Goal: Task Accomplishment & Management: Use online tool/utility

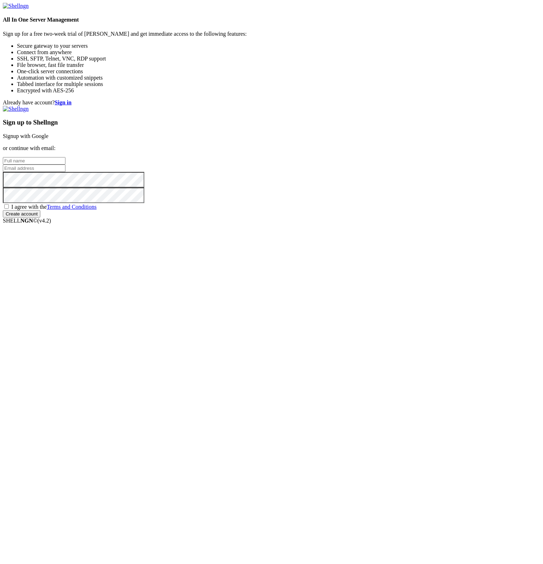
click at [48, 139] on link "Signup with Google" at bounding box center [26, 136] width 46 height 6
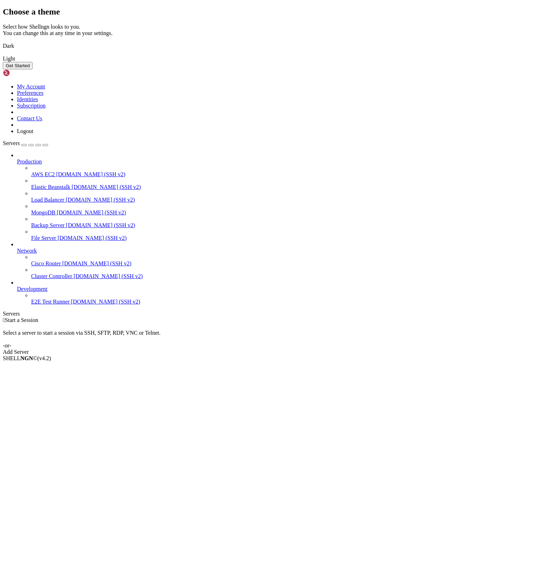
click at [3, 54] on img at bounding box center [3, 54] width 0 height 0
click at [33, 69] on button "Get Started" at bounding box center [18, 65] width 30 height 7
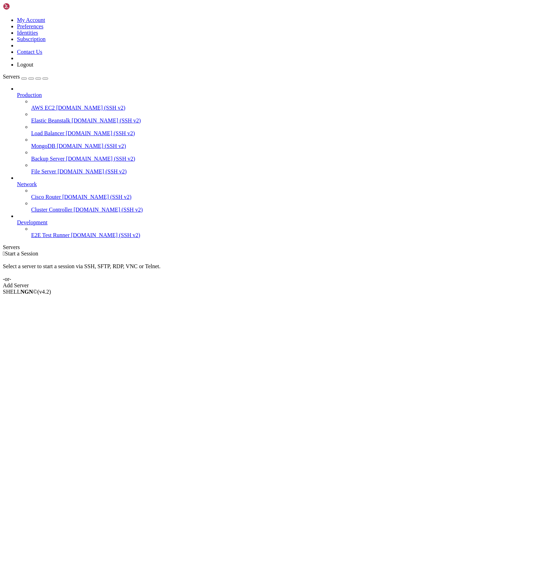
click at [24, 78] on div "button" at bounding box center [24, 78] width 0 height 0
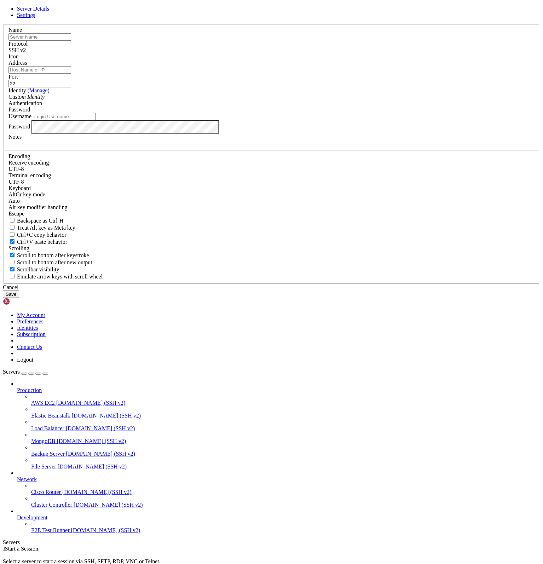
click at [308, 290] on div "Cancel" at bounding box center [271, 287] width 537 height 6
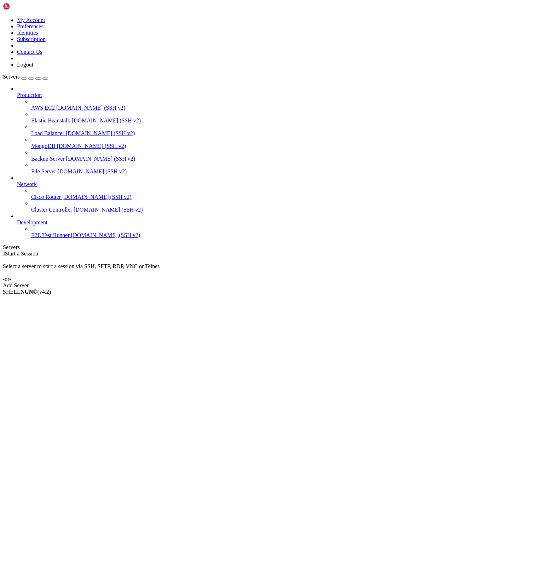
click at [3, 17] on icon at bounding box center [3, 17] width 0 height 0
click at [43, 29] on link "Preferences" at bounding box center [30, 26] width 27 height 6
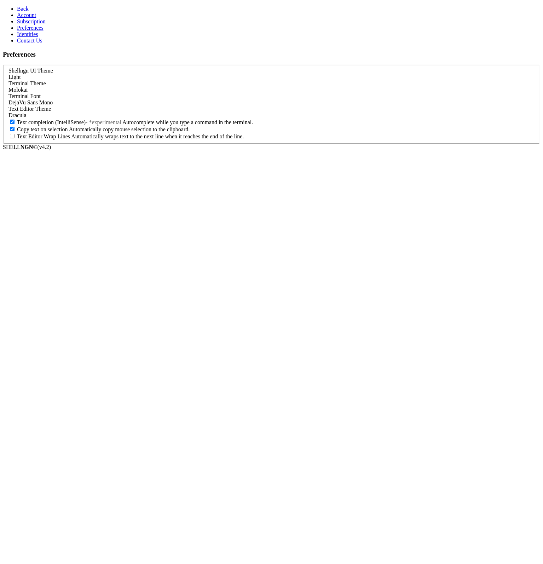
click at [24, 37] on span "Identities" at bounding box center [27, 34] width 21 height 6
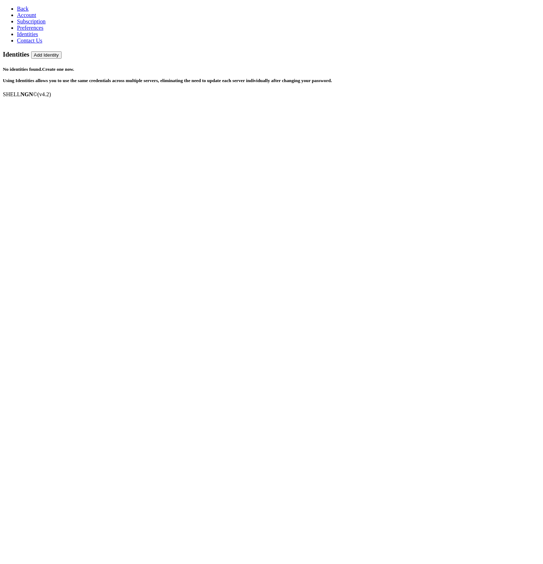
click at [24, 43] on span "Contact Us" at bounding box center [29, 40] width 25 height 6
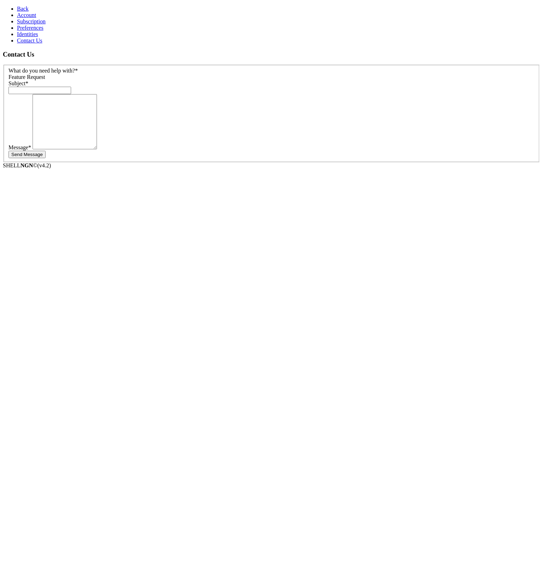
click at [28, 24] on span "Subscription" at bounding box center [31, 21] width 29 height 6
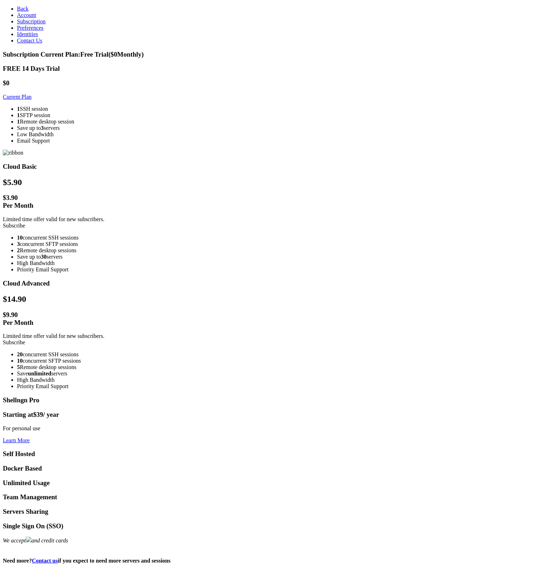
click at [17, 10] on link "Back" at bounding box center [23, 9] width 12 height 6
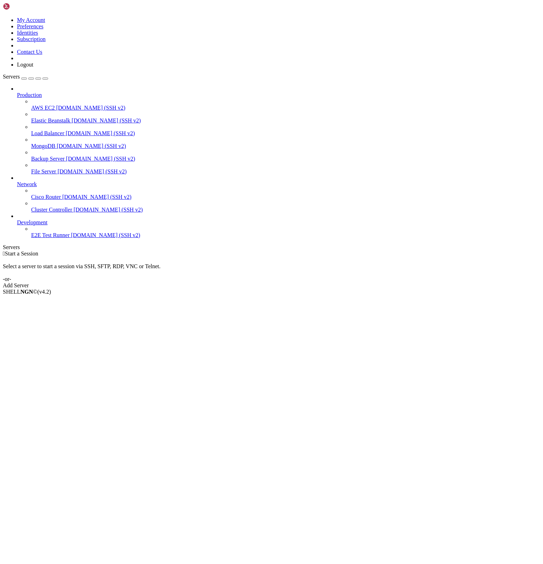
click at [56, 105] on span "[DOMAIN_NAME] (SSH v2)" at bounding box center [90, 108] width 69 height 6
click at [42, 117] on span "Elastic Beanstalk" at bounding box center [50, 120] width 39 height 6
click at [43, 143] on span "MongoDB" at bounding box center [43, 146] width 24 height 6
click at [66, 156] on span "[DOMAIN_NAME] (SSH v2)" at bounding box center [100, 159] width 69 height 6
click at [40, 105] on span "AWS EC2" at bounding box center [43, 108] width 24 height 6
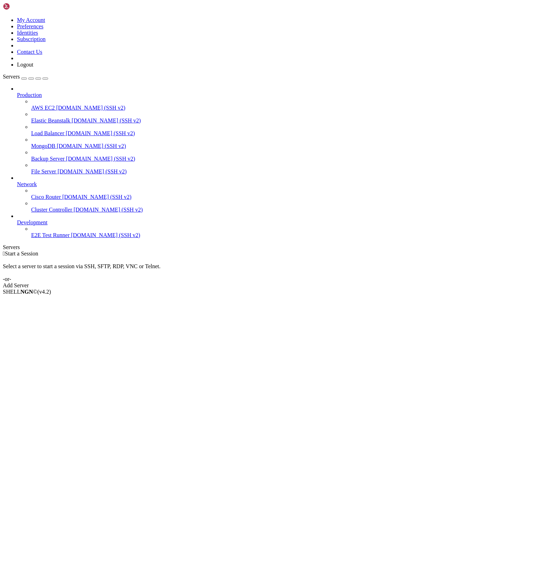
click at [24, 78] on div "button" at bounding box center [24, 78] width 0 height 0
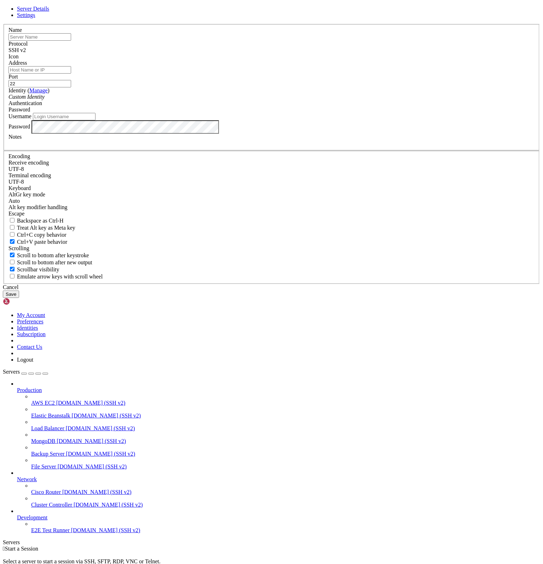
click at [49, 12] on span "Server Details" at bounding box center [33, 9] width 32 height 6
click at [71, 41] on input "text" at bounding box center [39, 36] width 63 height 7
click at [71, 74] on input "Address" at bounding box center [39, 69] width 63 height 7
drag, startPoint x: 86, startPoint y: 530, endPoint x: 27, endPoint y: 547, distance: 61.4
click at [84, 298] on div "Server Details Settings Name Protocol SSH v2 Icon" at bounding box center [271, 152] width 537 height 292
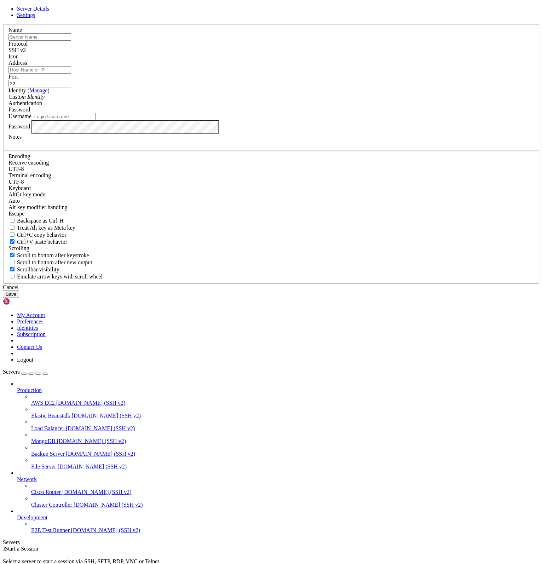
click at [16, 298] on div "Server Details Settings Name Protocol SSH v2 Icon" at bounding box center [271, 152] width 537 height 292
click at [321, 290] on div "Cancel" at bounding box center [271, 287] width 537 height 6
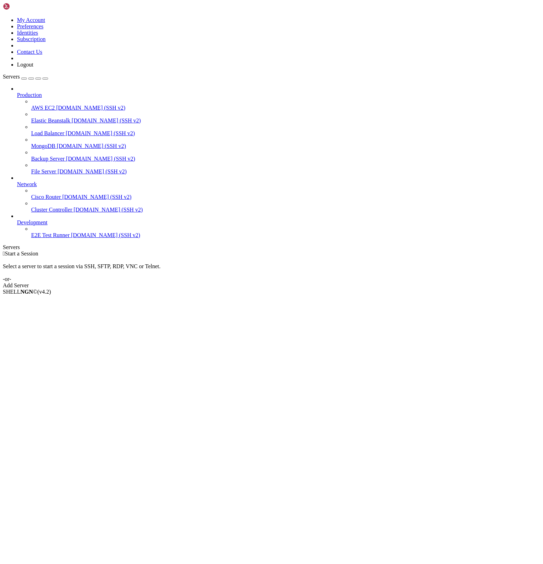
click at [22, 295] on div "SHELL NGN © (v 4.2 )" at bounding box center [271, 292] width 537 height 6
click at [21, 295] on b "NGN" at bounding box center [27, 292] width 13 height 6
click at [3, 17] on link at bounding box center [3, 17] width 0 height 0
click at [42, 55] on link "Contact Us" at bounding box center [29, 52] width 25 height 6
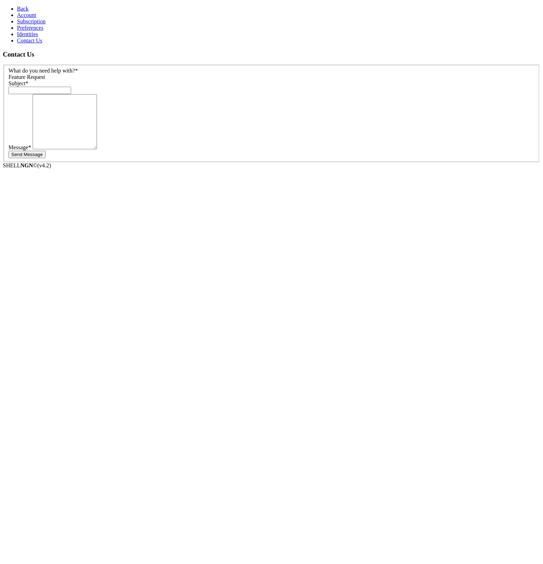
click at [33, 37] on span "Identities" at bounding box center [27, 34] width 21 height 6
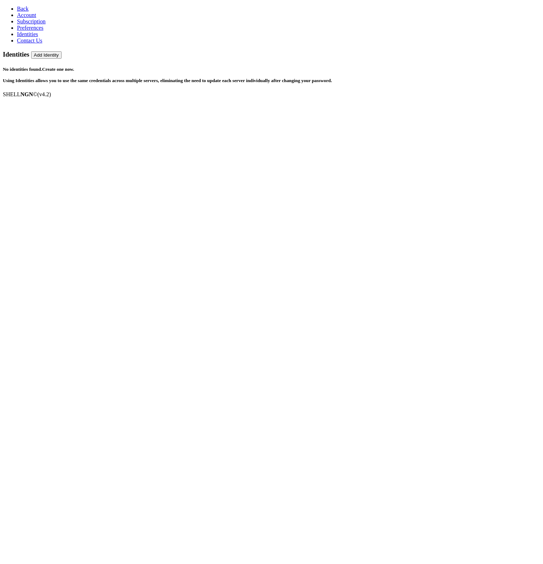
click at [39, 31] on span "Preferences" at bounding box center [30, 28] width 27 height 6
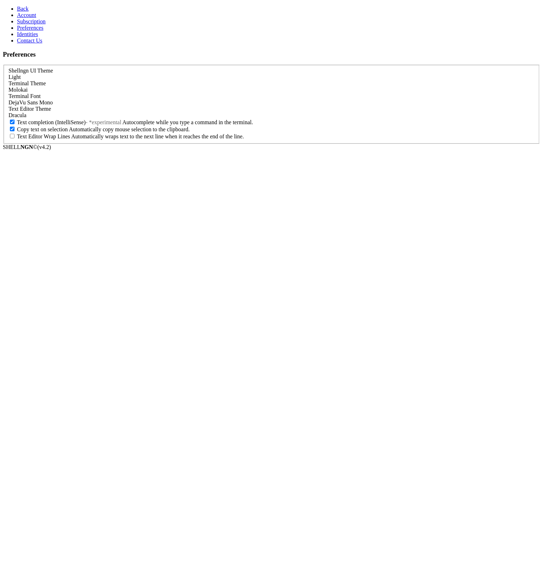
click at [46, 24] on link "Subscription" at bounding box center [31, 21] width 29 height 6
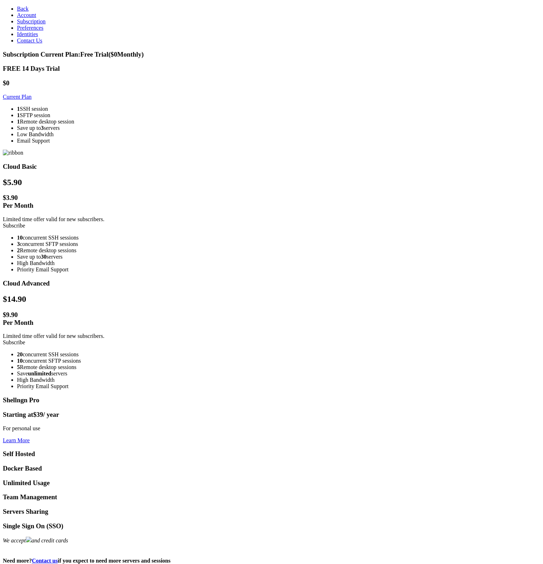
click at [36, 18] on link "Account" at bounding box center [26, 15] width 19 height 6
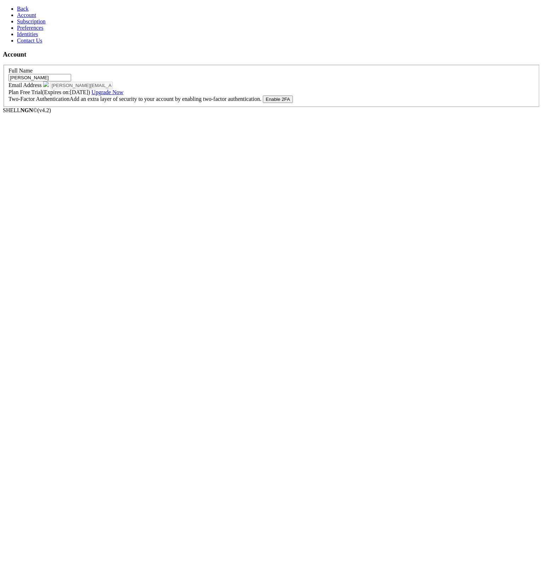
click at [29, 6] on link "Back" at bounding box center [23, 9] width 12 height 6
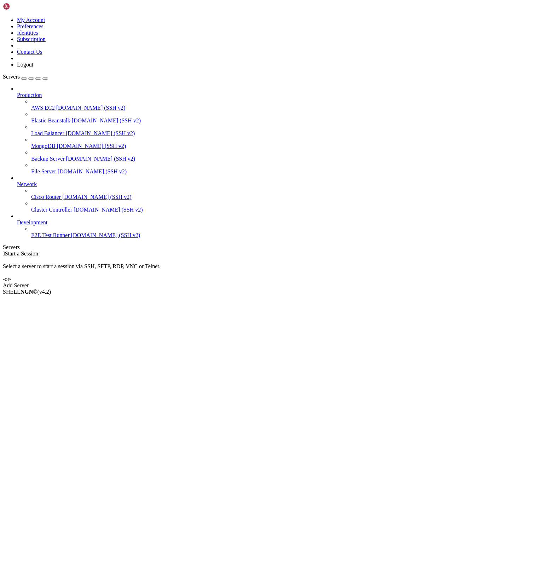
click at [310, 282] on div "Add Server" at bounding box center [271, 285] width 537 height 6
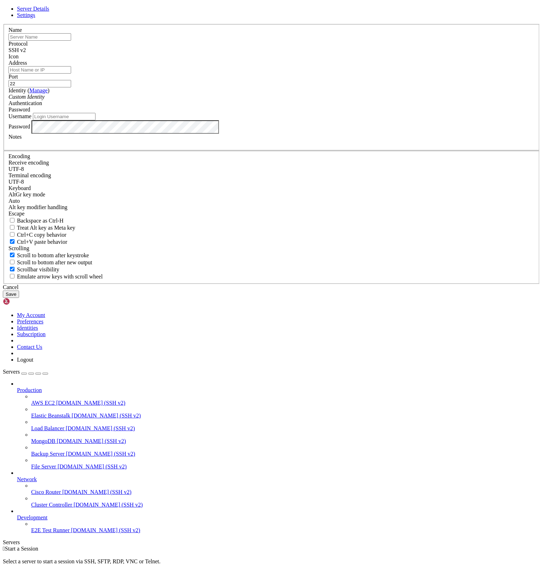
click at [35, 18] on span "Settings" at bounding box center [26, 15] width 18 height 6
click at [49, 12] on span "Server Details" at bounding box center [33, 9] width 32 height 6
click at [71, 41] on input "text" at bounding box center [39, 36] width 63 height 7
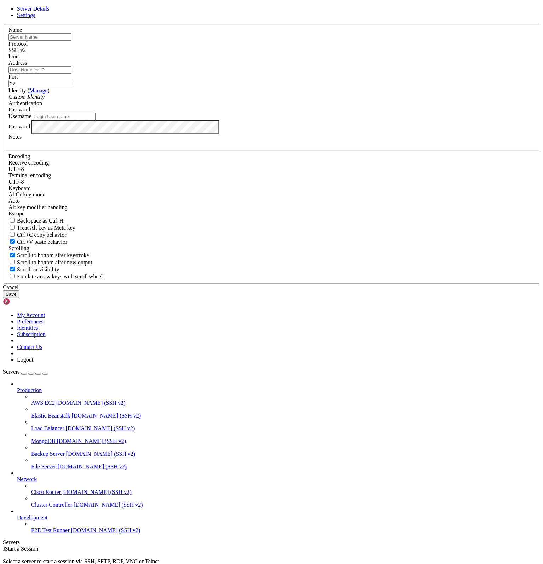
click at [71, 41] on input "text" at bounding box center [39, 36] width 63 height 7
type input "fw"
click at [71, 74] on input "Address" at bounding box center [39, 69] width 63 height 7
paste input "[TECHNICAL_ID]"
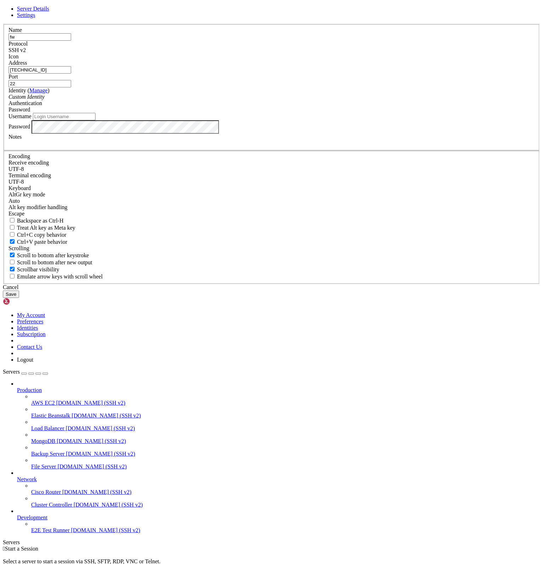
type input "[TECHNICAL_ID]"
click at [232, 100] on div "Custom Identity" at bounding box center [271, 97] width 526 height 6
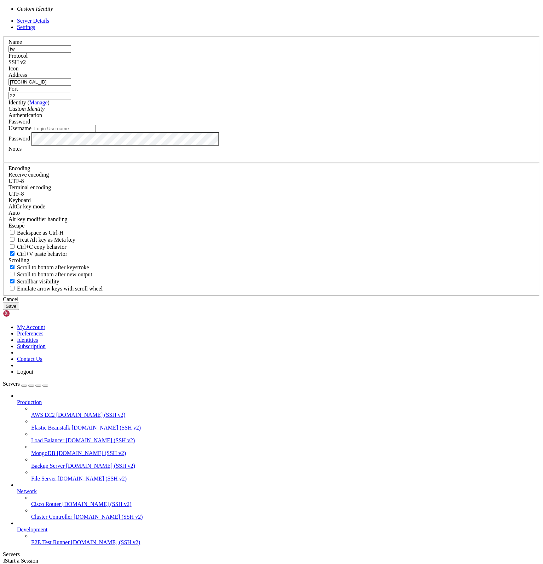
click at [304, 125] on div "Authentication Password" at bounding box center [271, 118] width 526 height 13
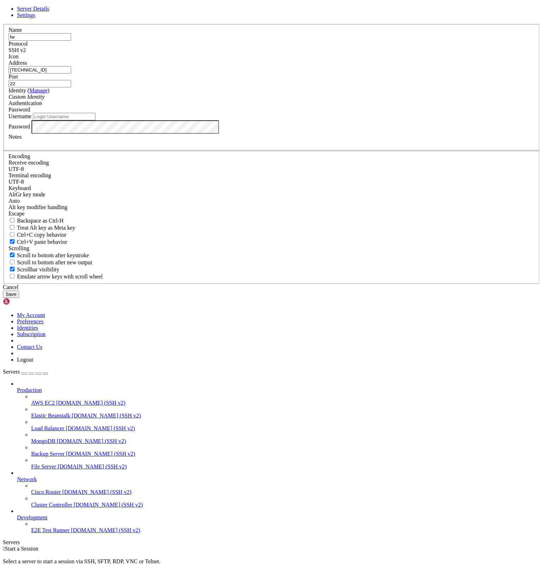
click at [324, 113] on div "Password" at bounding box center [271, 109] width 526 height 6
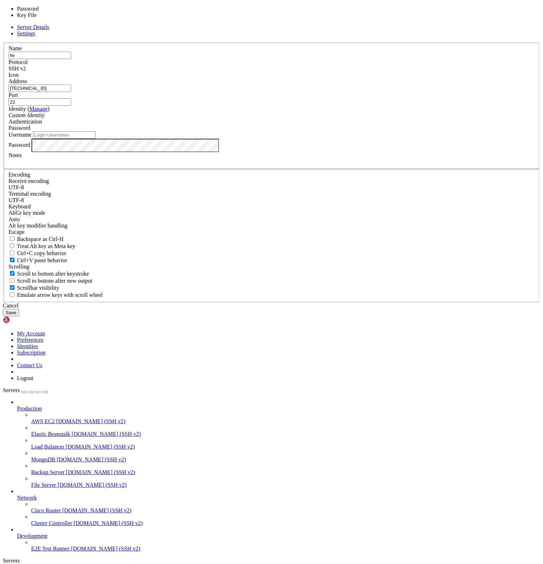
click at [50, 112] on label "Identity ( Manage )" at bounding box center [28, 109] width 41 height 6
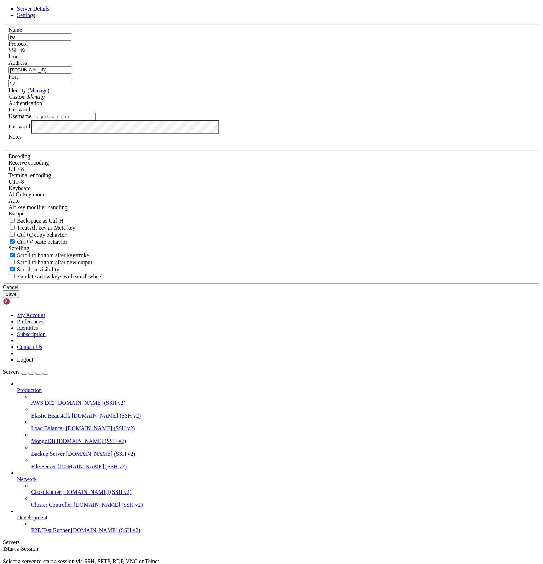
click at [217, 100] on div "Custom Identity" at bounding box center [271, 97] width 526 height 6
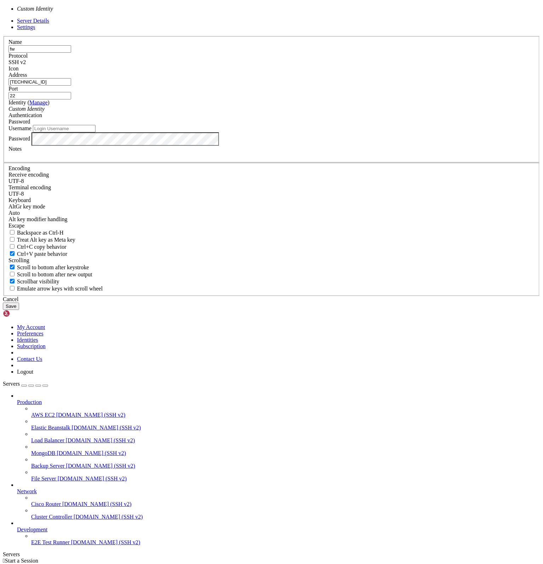
click at [48, 105] on link "Manage" at bounding box center [38, 102] width 18 height 6
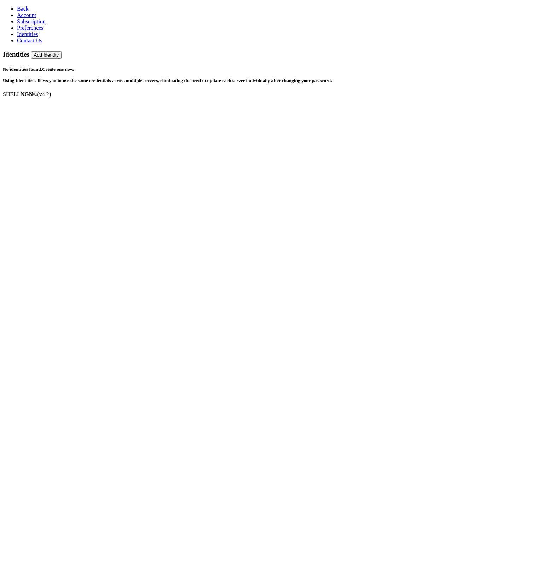
click at [62, 51] on button "Add Identity" at bounding box center [46, 54] width 30 height 7
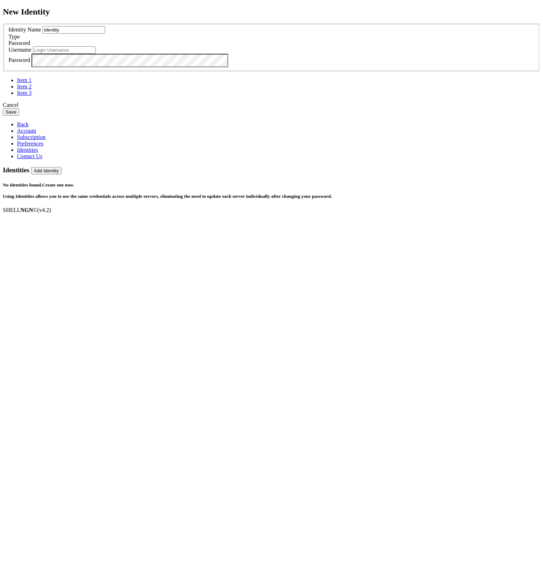
click at [105, 34] on input "Identity" at bounding box center [73, 29] width 63 height 7
drag, startPoint x: 203, startPoint y: 257, endPoint x: 164, endPoint y: 257, distance: 38.9
click at [164, 116] on div "New Identity Identity Name Identity Type Password Username Password" at bounding box center [271, 61] width 537 height 109
drag, startPoint x: 197, startPoint y: 286, endPoint x: 208, endPoint y: 287, distance: 10.7
click at [95, 54] on input "text" at bounding box center [64, 49] width 63 height 7
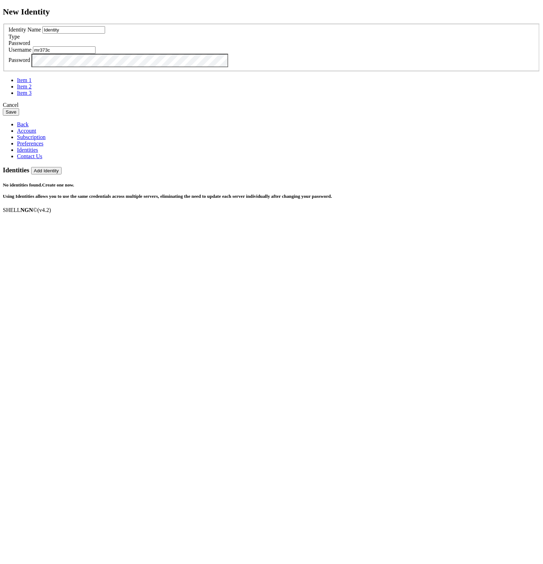
type input "mr373c"
drag, startPoint x: 232, startPoint y: 256, endPoint x: 162, endPoint y: 265, distance: 70.9
click at [162, 116] on div "New Identity Identity Name Identity Type Password Username mr373c Password" at bounding box center [271, 61] width 537 height 109
type input "f"
type input "ise"
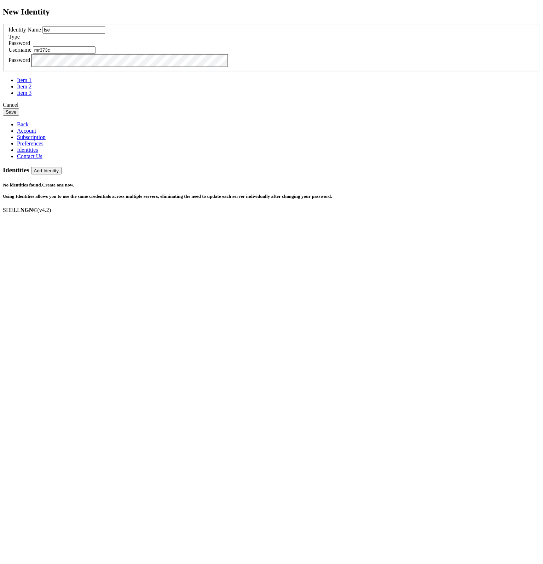
click at [19, 116] on button "Save" at bounding box center [11, 111] width 16 height 7
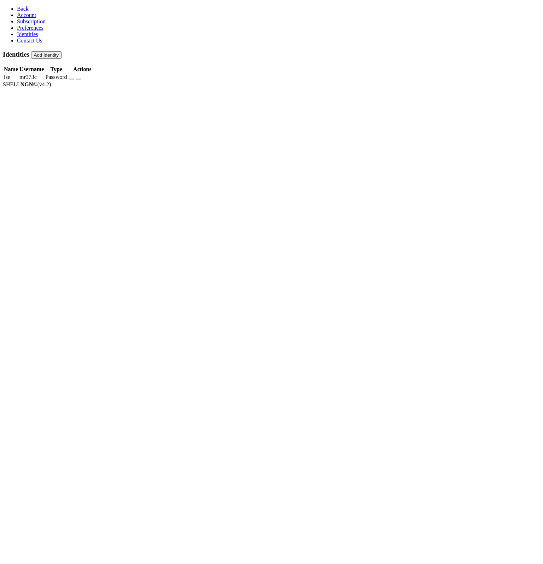
click at [22, 24] on span "Subscription" at bounding box center [31, 21] width 29 height 6
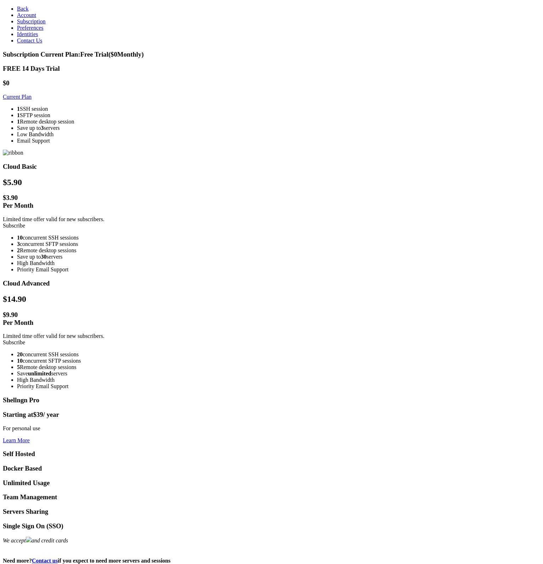
click at [36, 31] on span "Preferences" at bounding box center [30, 28] width 27 height 6
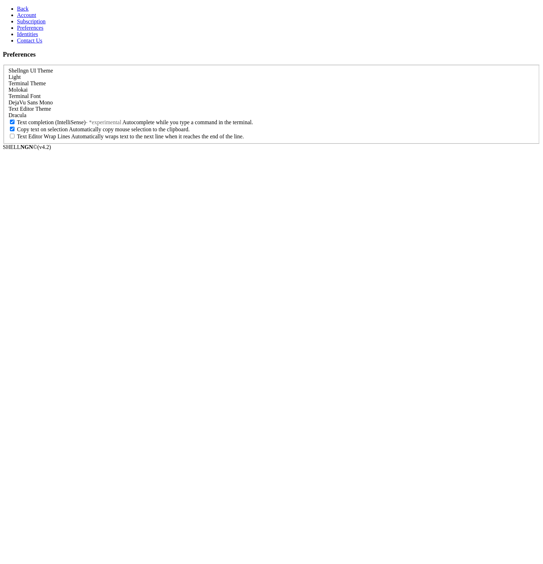
click at [30, 18] on span "Account" at bounding box center [26, 15] width 19 height 6
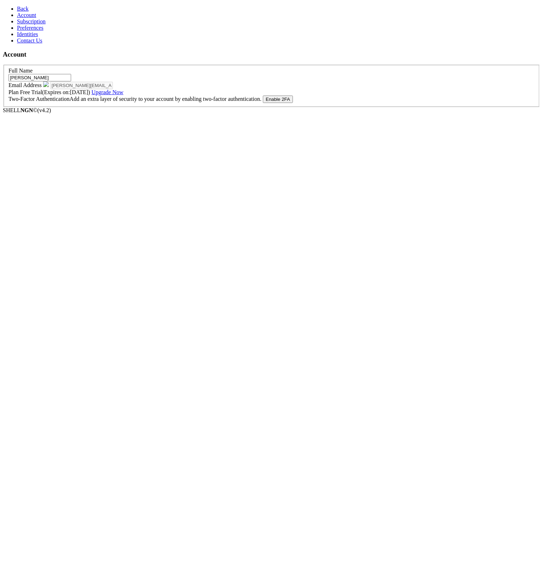
click at [30, 37] on span "Identities" at bounding box center [27, 34] width 21 height 6
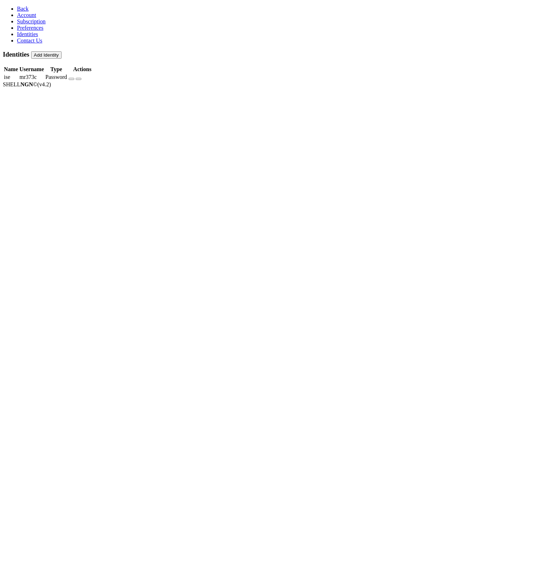
click at [17, 6] on link "Back" at bounding box center [23, 9] width 12 height 6
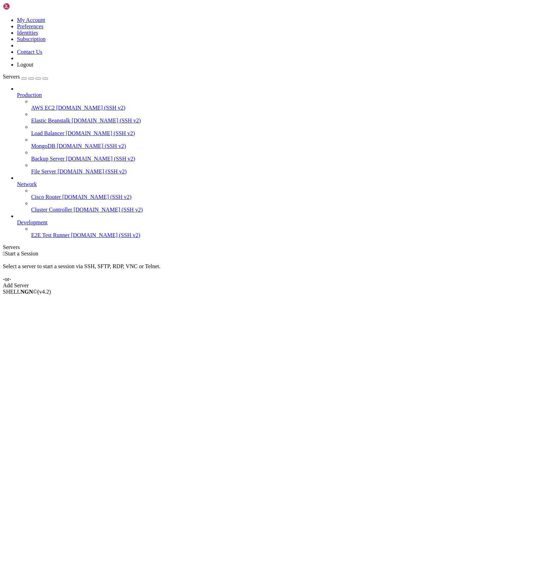
click at [309, 282] on div "Add Server" at bounding box center [271, 285] width 537 height 6
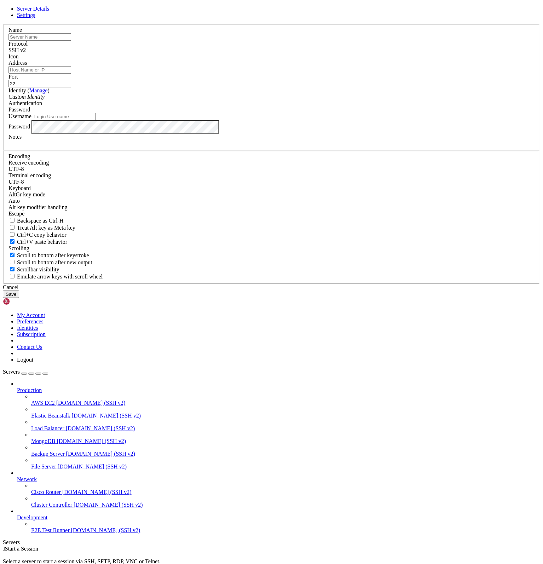
click at [71, 41] on input "text" at bounding box center [39, 36] width 63 height 7
type input "fw"
click at [71, 74] on input "Address" at bounding box center [39, 69] width 63 height 7
type input "[TECHNICAL_ID]"
click at [241, 100] on div "Custom Identity" at bounding box center [271, 97] width 526 height 6
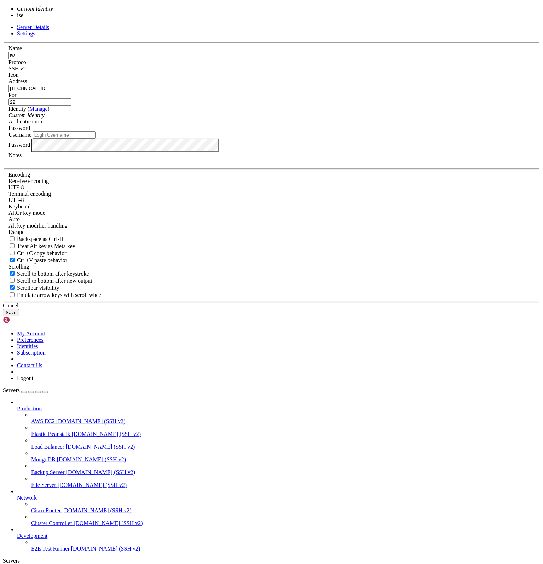
type input "mr373c"
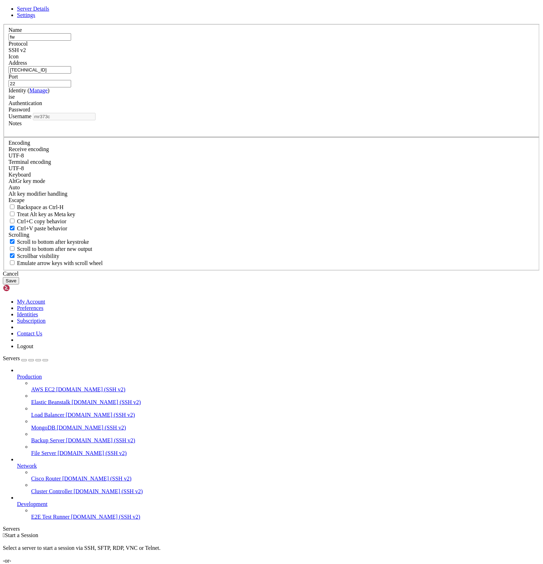
click at [19, 284] on button "Save" at bounding box center [11, 280] width 16 height 7
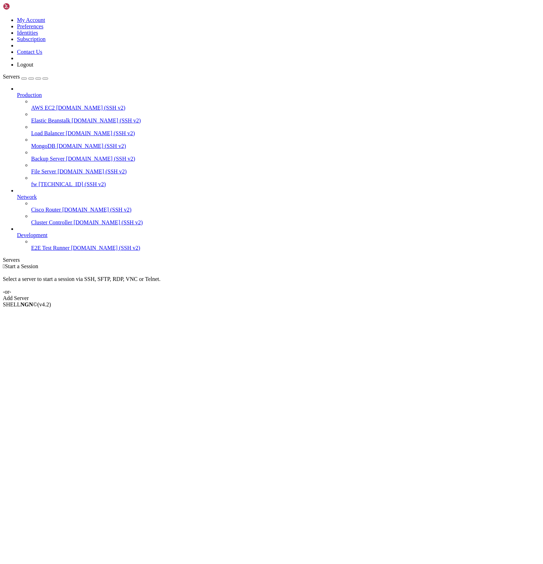
click at [31, 181] on span "fw" at bounding box center [34, 184] width 6 height 6
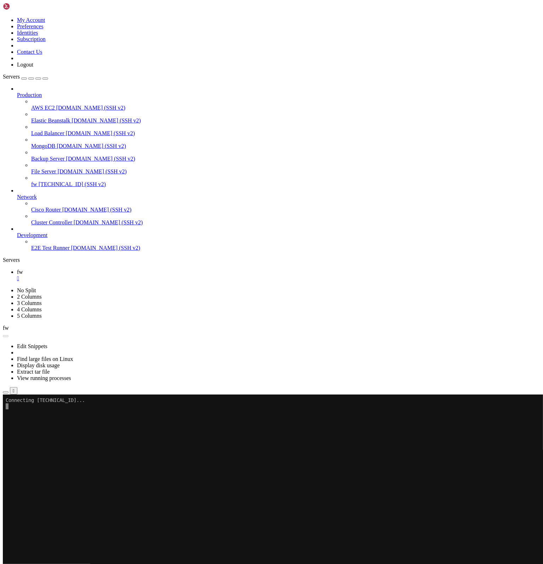
click at [74, 419] on x-row at bounding box center [230, 418] width 448 height 6
drag, startPoint x: 38, startPoint y: 400, endPoint x: 71, endPoint y: 400, distance: 33.2
click at [71, 400] on x-row "Connecting [TECHNICAL_ID]..." at bounding box center [230, 400] width 448 height 6
click at [159, 426] on x-row at bounding box center [230, 424] width 448 height 6
click at [317, 558] on x-row at bounding box center [230, 556] width 448 height 6
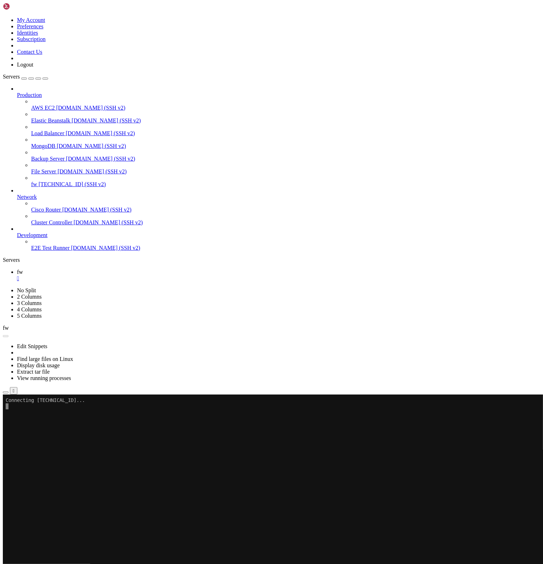
click at [37, 181] on span "fw" at bounding box center [34, 184] width 6 height 6
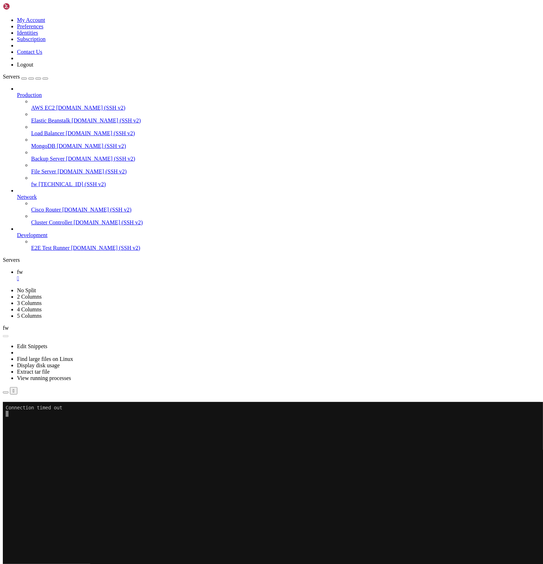
click at [37, 181] on span "fw" at bounding box center [34, 184] width 6 height 6
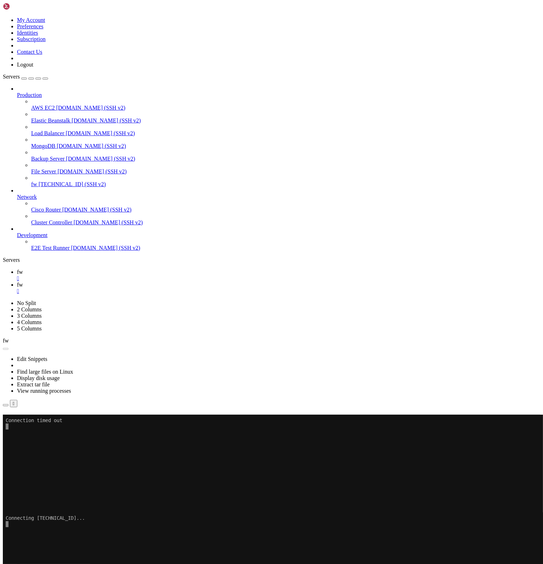
click at [78, 537] on ul "Connect Open SFTP New Server New Folder Rename Duplicate Delete Properties" at bounding box center [42, 562] width 78 height 51
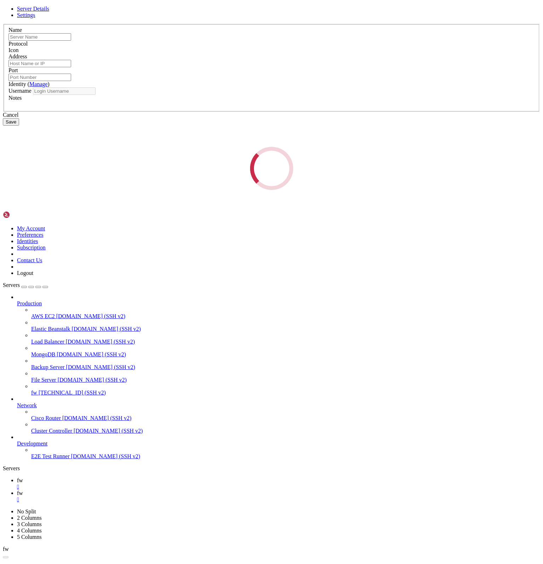
type input "fw"
type input "[TECHNICAL_ID]"
type input "22"
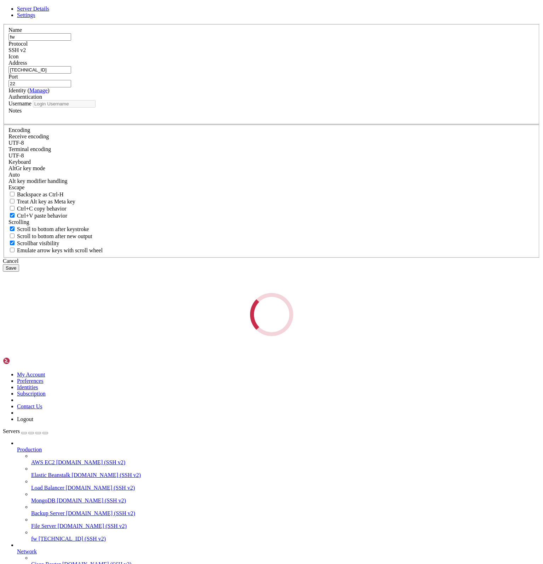
type input "mr373c"
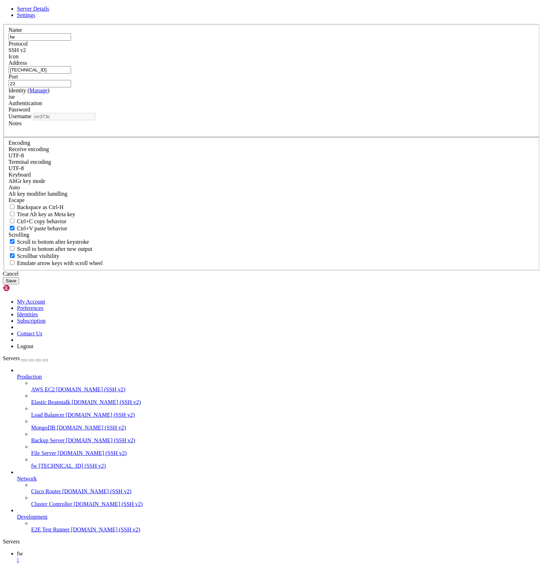
click at [322, 53] on div "SSH v2" at bounding box center [271, 50] width 526 height 6
click at [19, 284] on button "Save" at bounding box center [11, 280] width 16 height 7
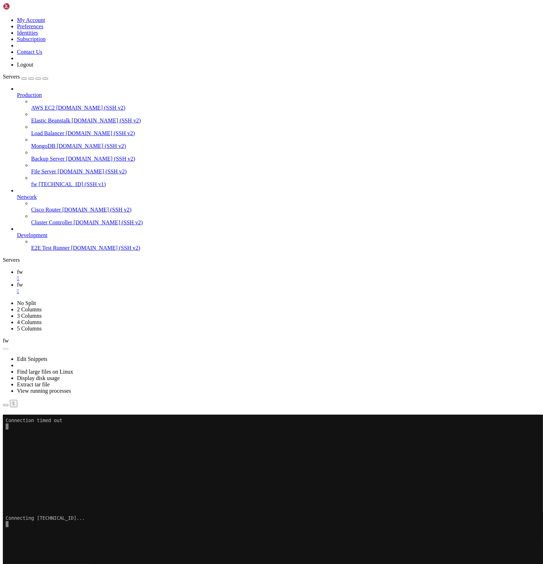
click at [39, 181] on span "[TECHNICAL_ID] (SSH v1)" at bounding box center [72, 184] width 67 height 6
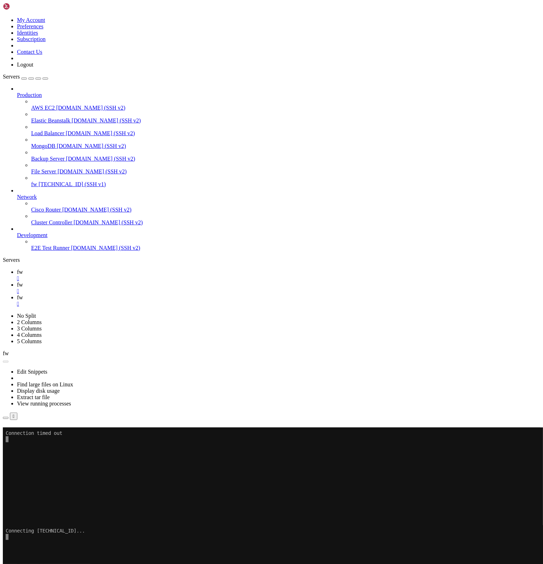
click at [113, 275] on div "" at bounding box center [278, 278] width 523 height 6
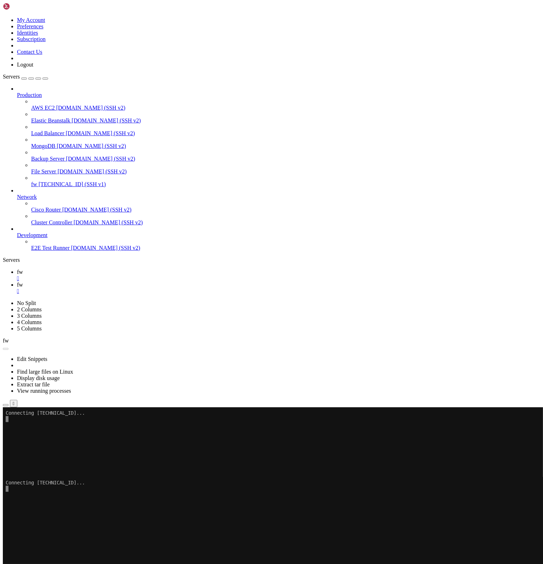
click at [111, 275] on div "" at bounding box center [278, 278] width 523 height 6
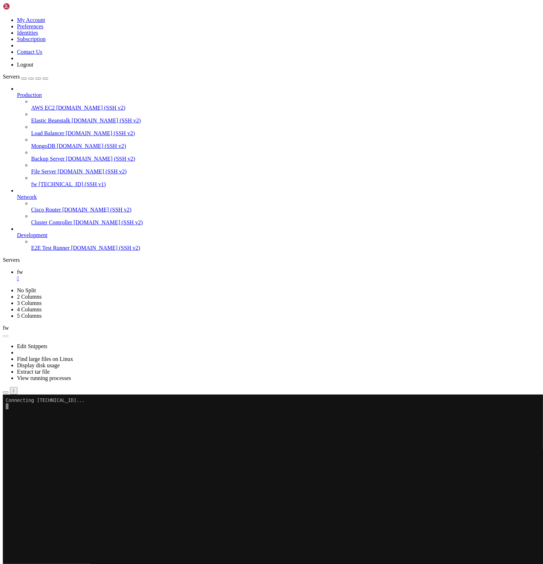
click at [112, 275] on div "" at bounding box center [278, 278] width 523 height 6
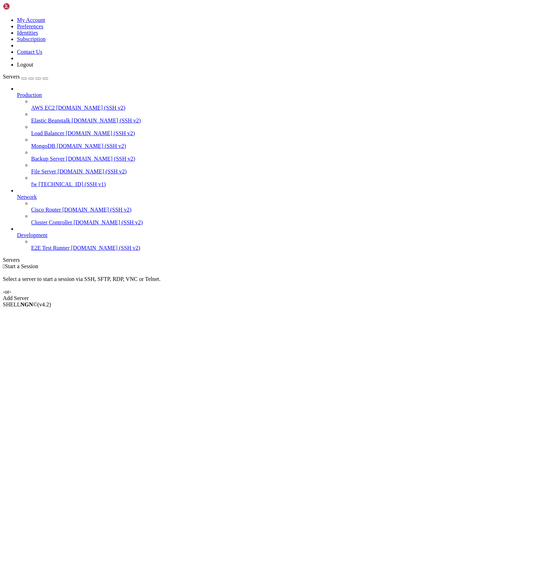
click at [39, 181] on span "[TECHNICAL_ID] (SSH v1)" at bounding box center [72, 184] width 67 height 6
click at [70, 358] on li "Properties" at bounding box center [49, 361] width 64 height 6
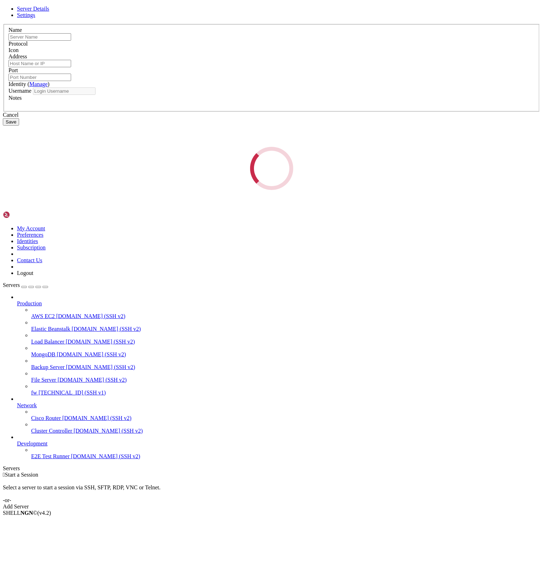
type input "fw"
type input "[TECHNICAL_ID]"
type input "22"
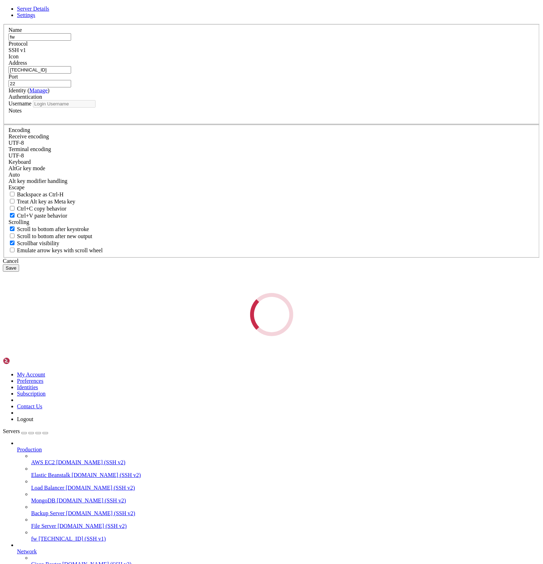
type input "mr373c"
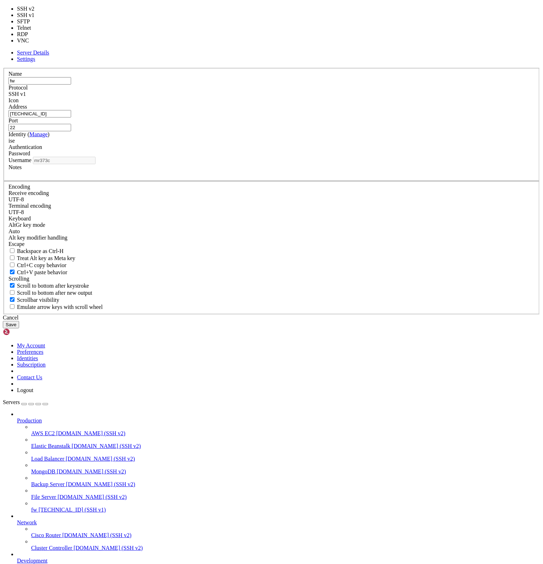
click at [310, 97] on div "SSH v1" at bounding box center [271, 94] width 526 height 6
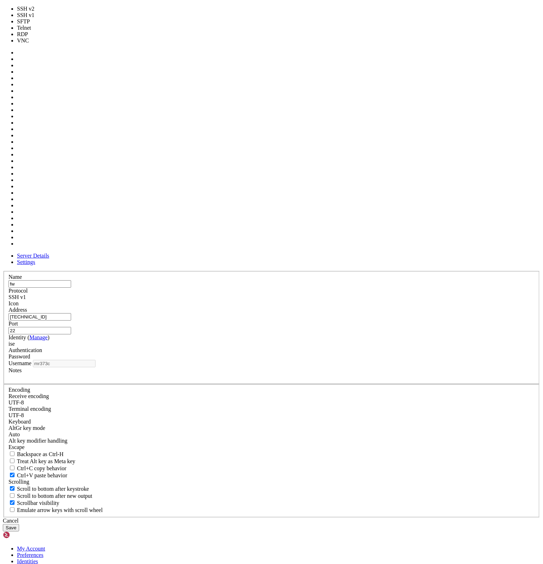
click at [355, 307] on div at bounding box center [271, 307] width 526 height 0
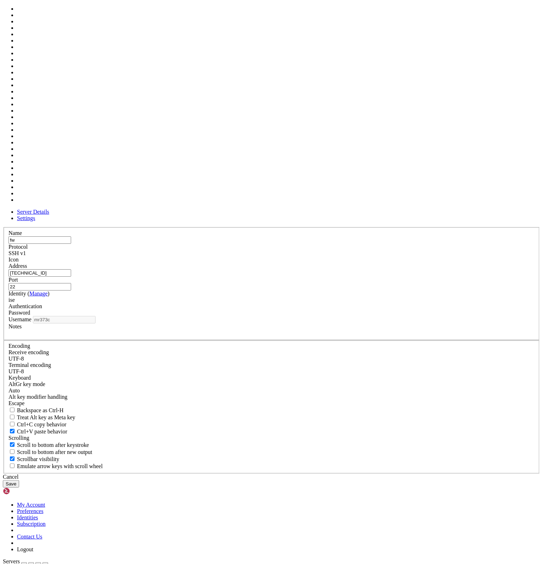
scroll to position [232, 0]
click at [368, 303] on div "Authentication Password" at bounding box center [271, 309] width 526 height 13
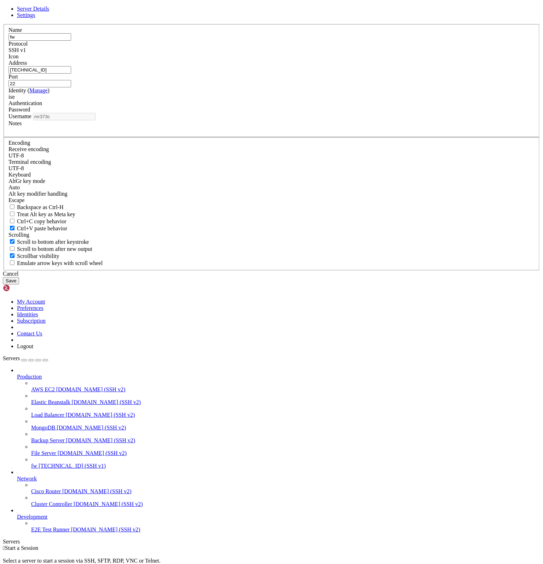
click at [35, 18] on span "Settings" at bounding box center [26, 15] width 18 height 6
click at [220, 159] on div "UTF-8" at bounding box center [271, 155] width 526 height 6
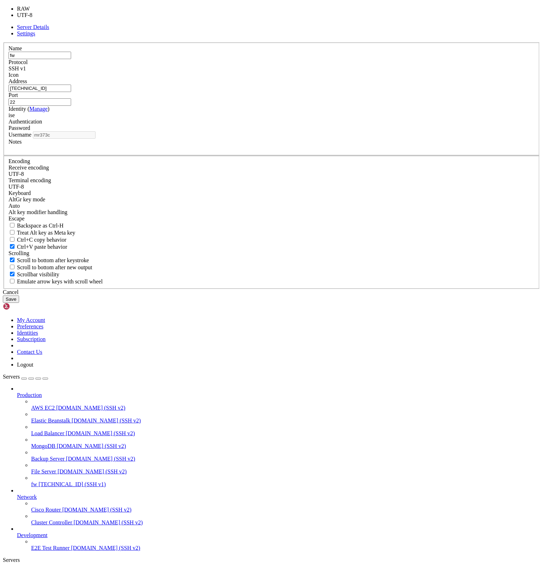
click at [280, 164] on div "Encoding" at bounding box center [271, 161] width 526 height 6
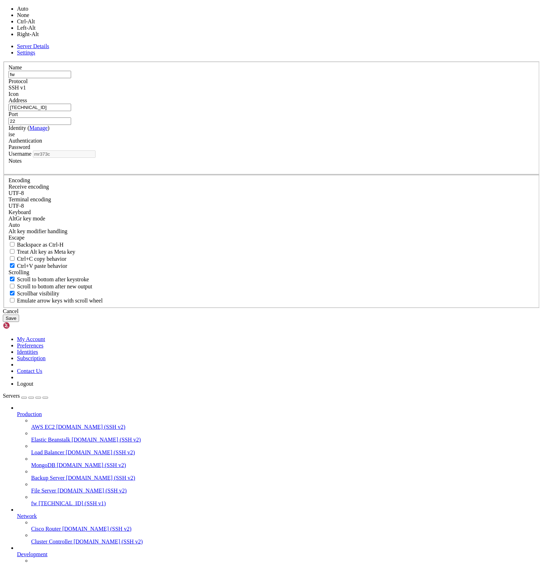
click at [219, 228] on div "Auto" at bounding box center [271, 225] width 526 height 6
click at [313, 300] on fieldset "Encoding Receive encoding UTF-8 Terminal encoding UTF-8 Keyboard" at bounding box center [272, 242] width 536 height 134
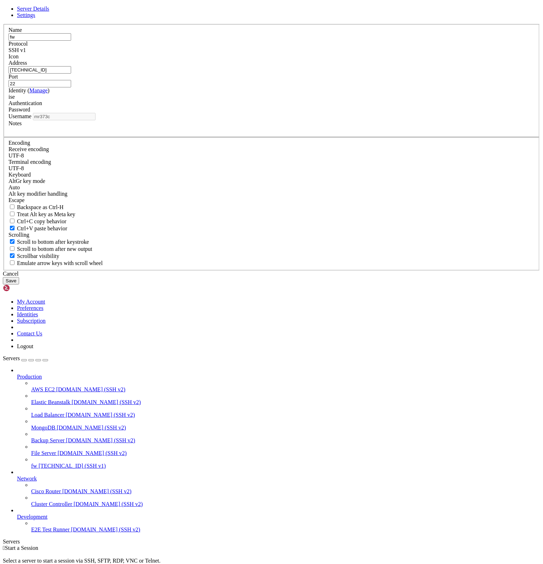
scroll to position [130, 0]
click at [49, 12] on link "Server Details" at bounding box center [33, 9] width 32 height 6
click at [19, 284] on button "Save" at bounding box center [11, 280] width 16 height 7
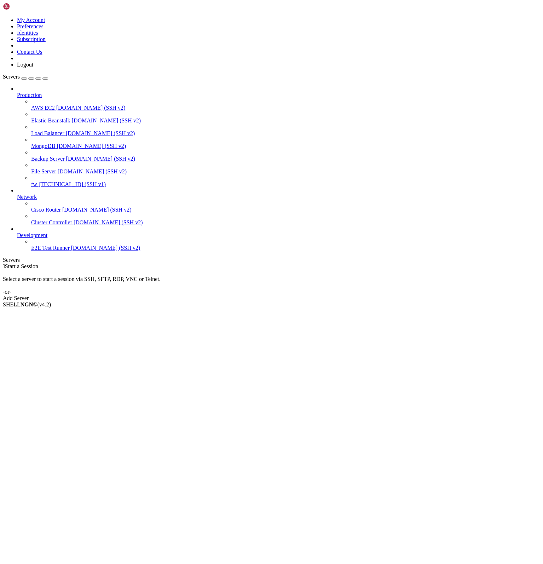
click at [56, 181] on span "[TECHNICAL_ID] (SSH v1)" at bounding box center [72, 184] width 67 height 6
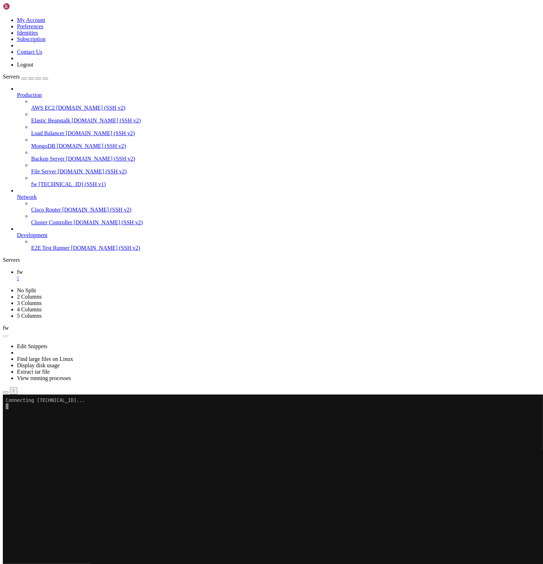
click at [68, 428] on x-row at bounding box center [230, 430] width 448 height 6
click at [40, 181] on span "[TECHNICAL_ID] (SSH v1)" at bounding box center [72, 184] width 67 height 6
click at [6, 392] on icon "button" at bounding box center [6, 392] width 0 height 0
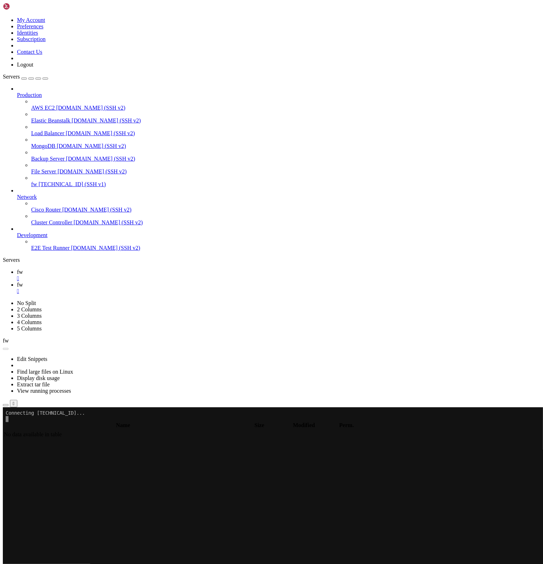
click at [23, 269] on span "fw" at bounding box center [20, 272] width 6 height 6
click at [23, 281] on span "fw" at bounding box center [20, 284] width 6 height 6
click at [142, 288] on div "" at bounding box center [278, 291] width 523 height 6
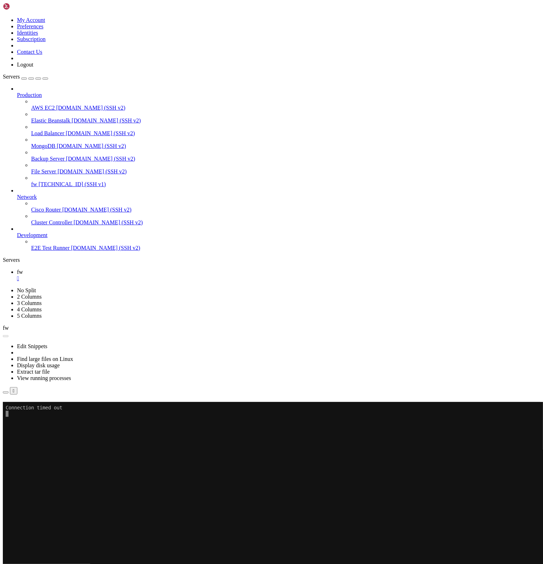
click at [128, 402] on div "Connection Closed Reconnect Connection timed out" at bounding box center [271, 412] width 537 height 20
click at [317, 415] on div "Connection timed out" at bounding box center [271, 418] width 537 height 6
click at [51, 181] on link "fw [TECHNICAL_ID] (SSH v1)" at bounding box center [285, 184] width 509 height 6
click at [144, 402] on div "Connection Closed Reconnect Connection timed out" at bounding box center [271, 412] width 537 height 20
click at [57, 181] on span "[TECHNICAL_ID] (SSH v1)" at bounding box center [72, 184] width 67 height 6
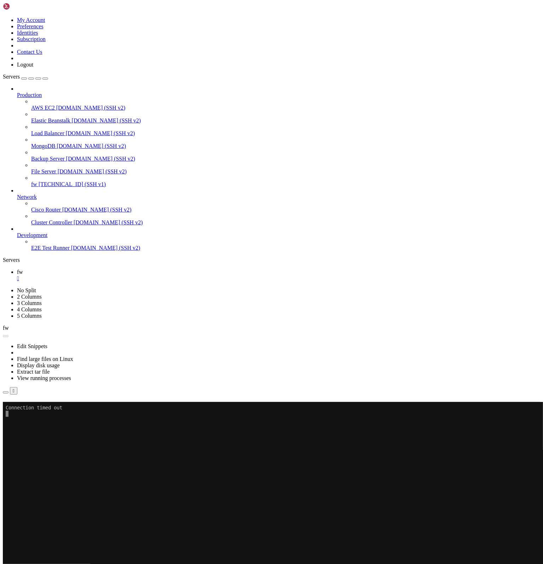
click at [43, 3] on img at bounding box center [23, 6] width 41 height 7
click at [33, 10] on img at bounding box center [23, 6] width 41 height 7
click at [38, 5] on img at bounding box center [23, 6] width 41 height 7
click at [3, 17] on link at bounding box center [3, 17] width 0 height 0
click at [46, 42] on link "Subscription" at bounding box center [31, 39] width 29 height 6
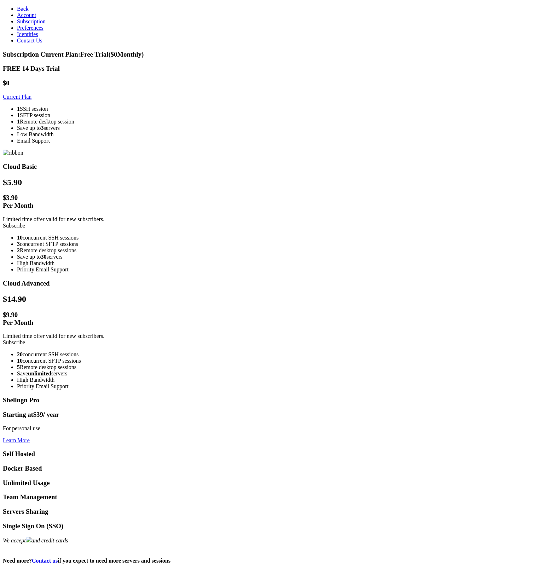
click at [28, 18] on span "Account" at bounding box center [26, 15] width 19 height 6
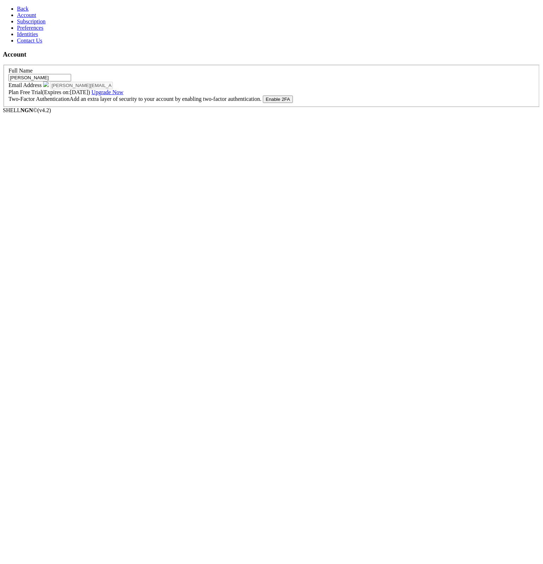
click at [26, 24] on span "Subscription" at bounding box center [31, 21] width 29 height 6
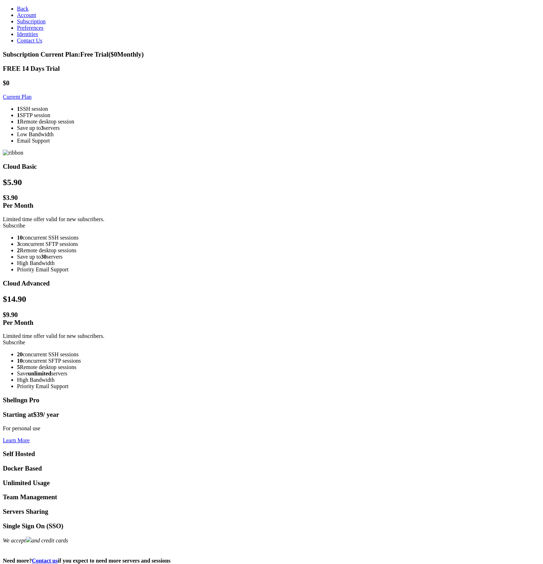
click at [26, 31] on span "Preferences" at bounding box center [30, 28] width 27 height 6
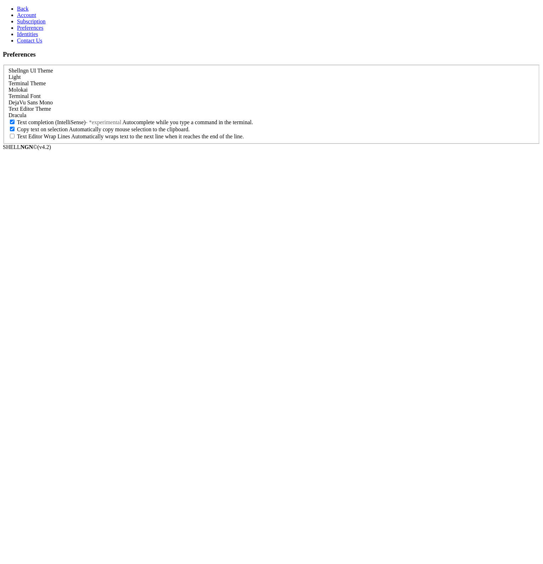
click at [26, 37] on span "Identities" at bounding box center [27, 34] width 21 height 6
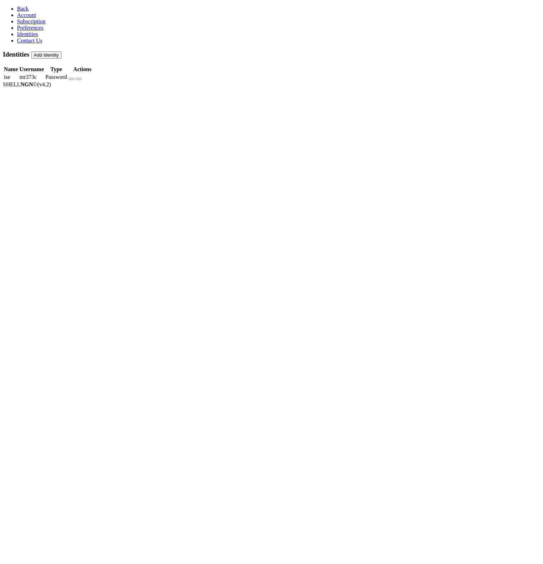
click at [78, 79] on icon "button" at bounding box center [78, 79] width 0 height 0
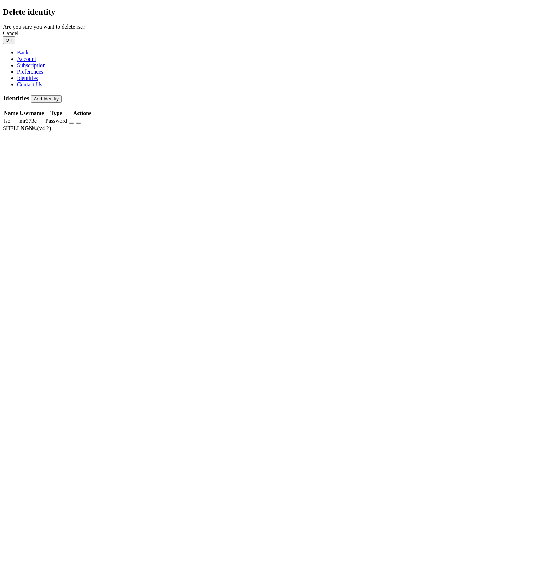
click at [15, 44] on button "OK" at bounding box center [9, 39] width 12 height 7
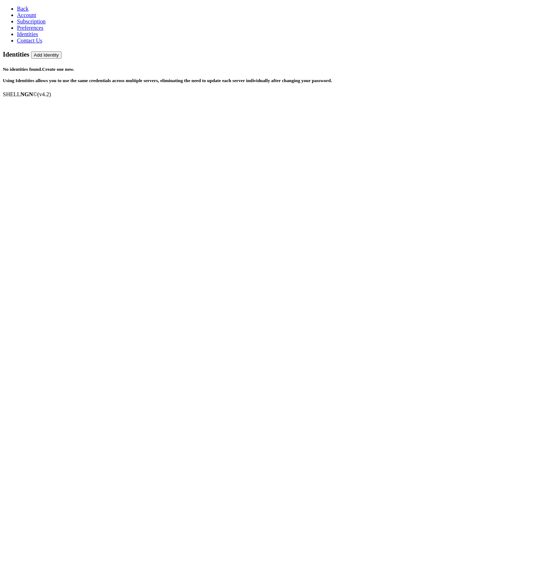
click at [17, 18] on span "Account" at bounding box center [26, 15] width 19 height 6
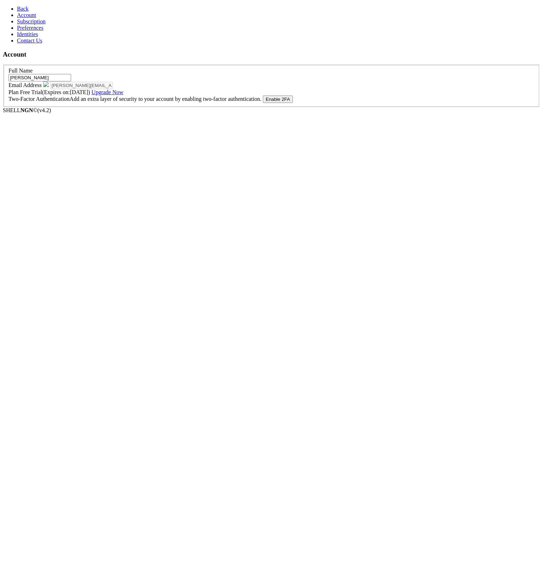
click at [17, 6] on link "Back" at bounding box center [23, 9] width 12 height 6
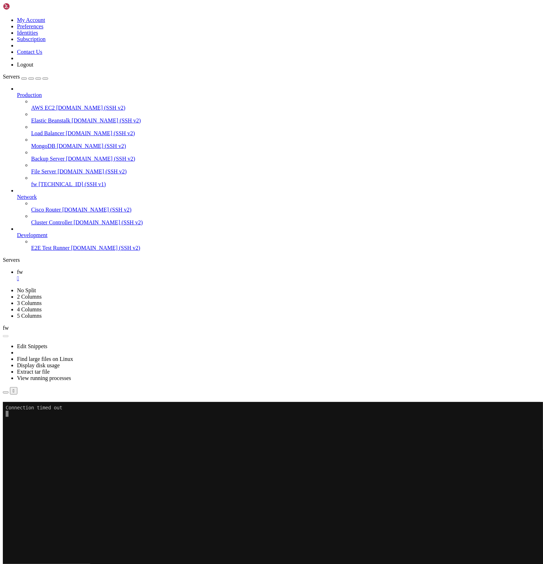
click at [57, 181] on span "[TECHNICAL_ID] (SSH v1)" at bounding box center [72, 184] width 67 height 6
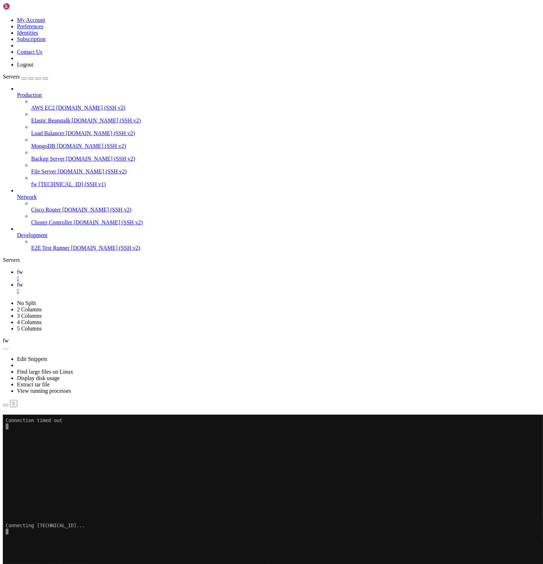
click at [31, 526] on button "Reconnect" at bounding box center [17, 529] width 28 height 7
drag, startPoint x: 147, startPoint y: 7, endPoint x: 141, endPoint y: 7, distance: 5.7
click at [146, 281] on link "fw " at bounding box center [278, 287] width 523 height 13
click at [141, 288] on div "" at bounding box center [278, 291] width 523 height 6
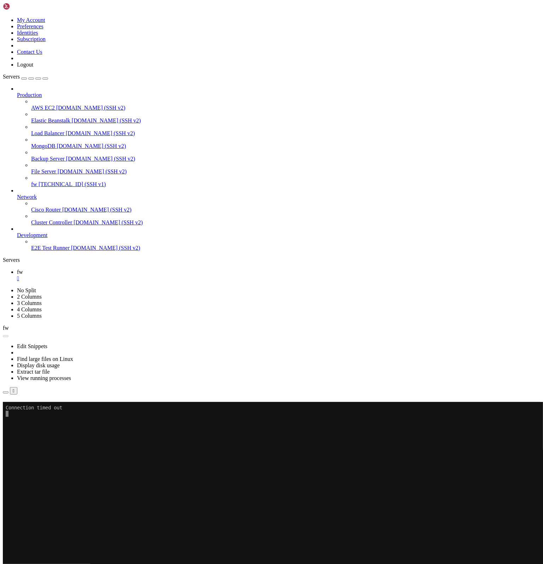
click at [114, 269] on link "fw " at bounding box center [278, 275] width 523 height 13
click at [112, 275] on div "" at bounding box center [278, 278] width 523 height 6
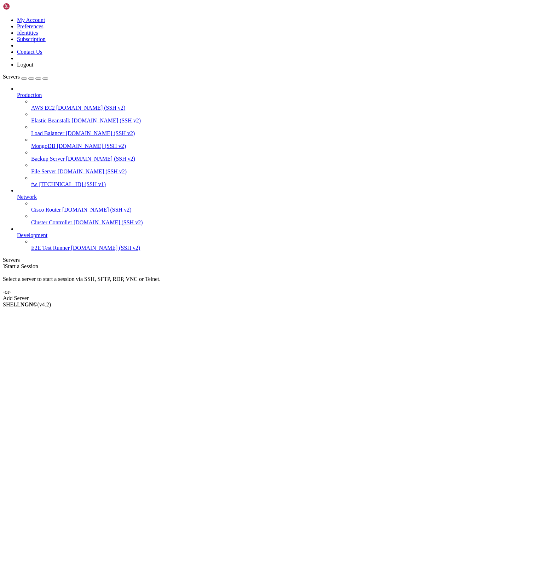
click at [37, 181] on span "fw" at bounding box center [34, 184] width 6 height 6
click at [81, 358] on li "Properties" at bounding box center [49, 361] width 64 height 6
drag, startPoint x: 129, startPoint y: 157, endPoint x: 35, endPoint y: 141, distance: 95.8
click at [129, 263] on div " Start a Session Select a server to start a session via SSH, SFTP, RDP, VNC or…" at bounding box center [271, 282] width 537 height 38
click at [37, 181] on span "fw" at bounding box center [34, 184] width 6 height 6
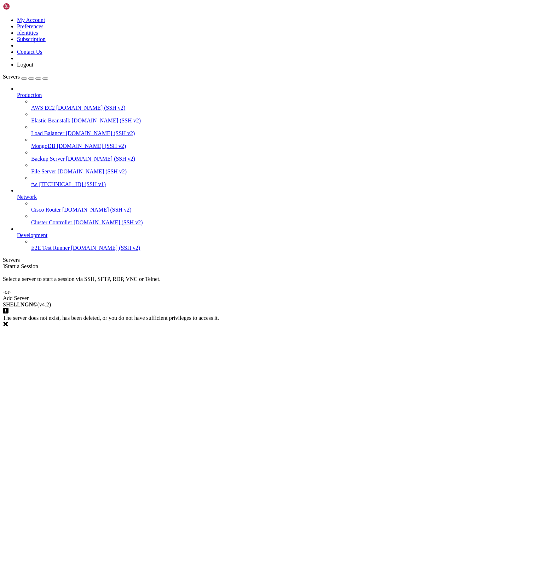
click at [39, 181] on span "[TECHNICAL_ID] (SSH v1)" at bounding box center [72, 184] width 67 height 6
click at [40, 378] on span "Properties" at bounding box center [28, 381] width 23 height 6
click at [39, 181] on span "[TECHNICAL_ID] (SSH v1)" at bounding box center [72, 184] width 67 height 6
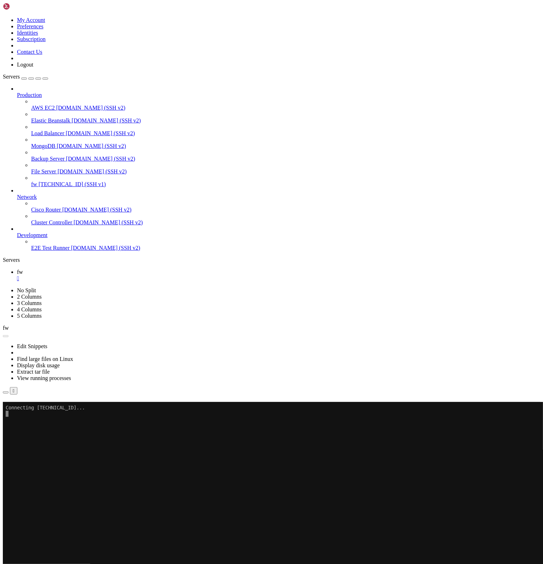
click at [116, 269] on link "fw " at bounding box center [278, 275] width 523 height 13
click at [114, 269] on link "fw " at bounding box center [278, 275] width 523 height 13
click at [111, 275] on div "" at bounding box center [278, 278] width 523 height 6
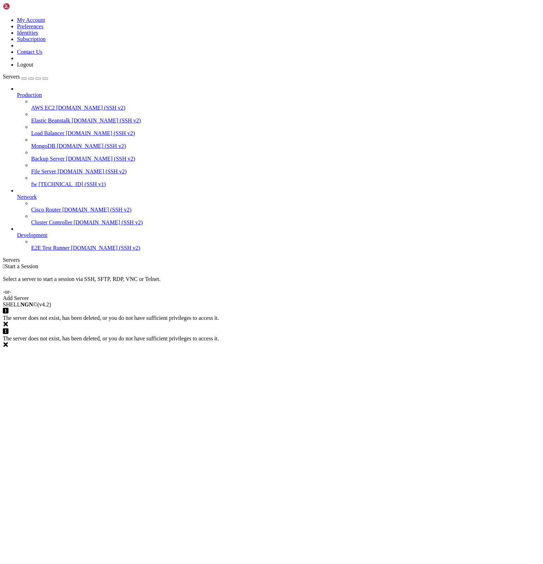
click at [24, 78] on div "button" at bounding box center [24, 78] width 0 height 0
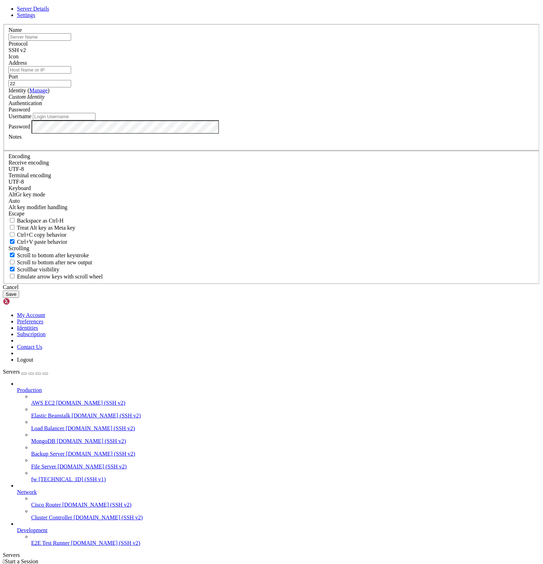
click at [35, 18] on span "Settings" at bounding box center [26, 15] width 18 height 6
click at [49, 12] on link "Server Details" at bounding box center [33, 9] width 32 height 6
drag, startPoint x: 307, startPoint y: 378, endPoint x: 306, endPoint y: 373, distance: 5.8
click at [307, 290] on div "Cancel" at bounding box center [271, 287] width 537 height 6
